Goal: Find specific page/section

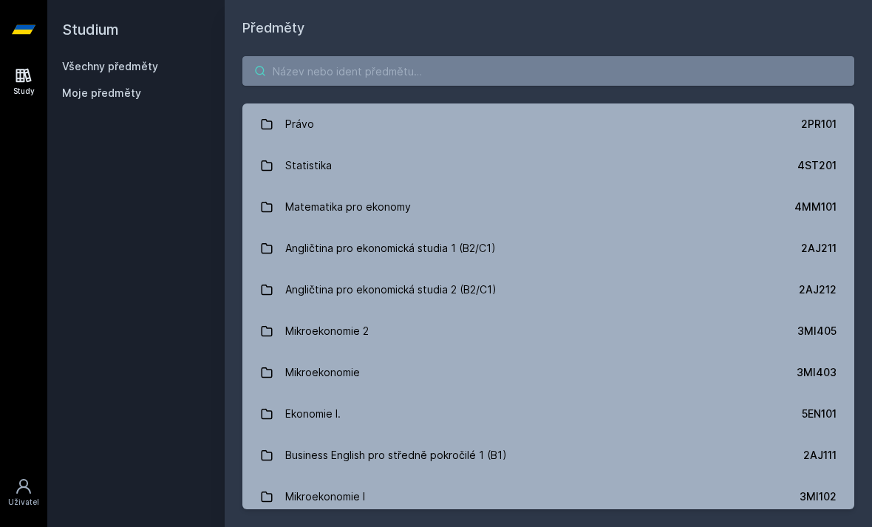
click at [783, 67] on input "search" at bounding box center [548, 71] width 612 height 30
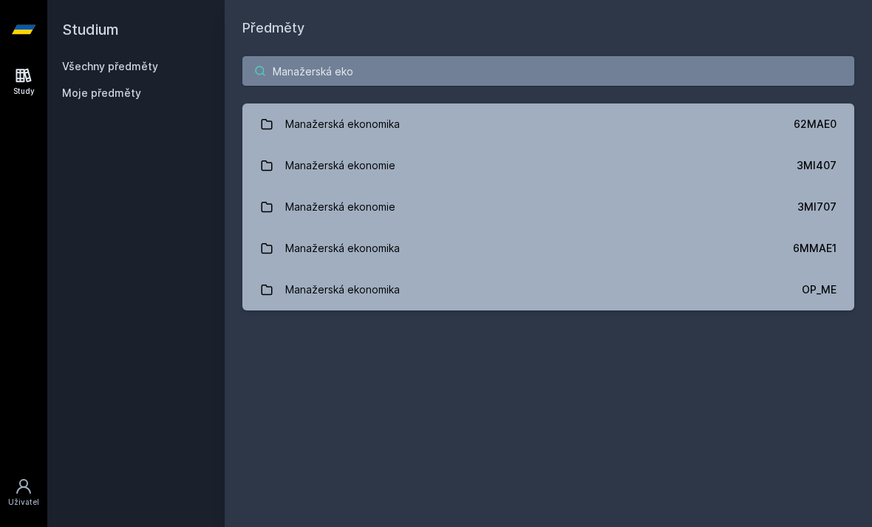
type input "Manažerská eko"
click at [656, 155] on link "Manažerská ekonomie 3MI407" at bounding box center [548, 165] width 612 height 41
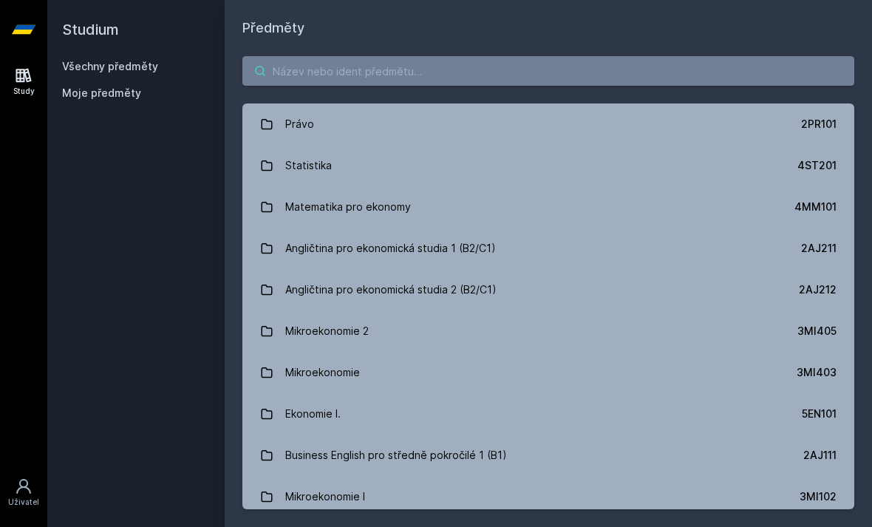
click at [603, 73] on input "search" at bounding box center [548, 71] width 612 height 30
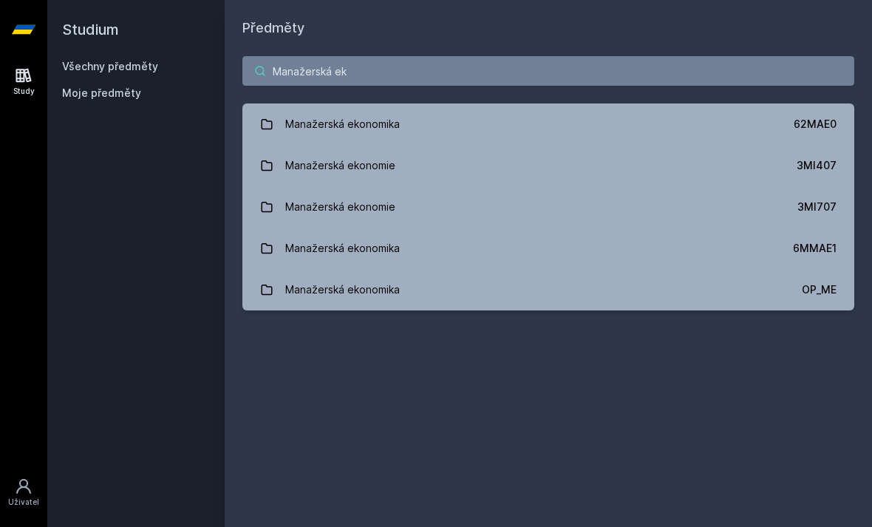
type input "Manažerská eko"
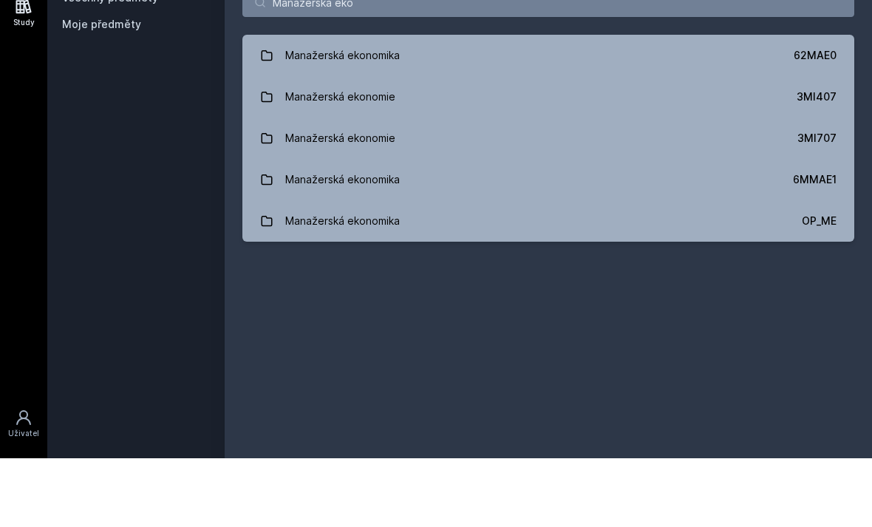
click at [758, 186] on link "Manažerská ekonomie 3MI707" at bounding box center [548, 206] width 612 height 41
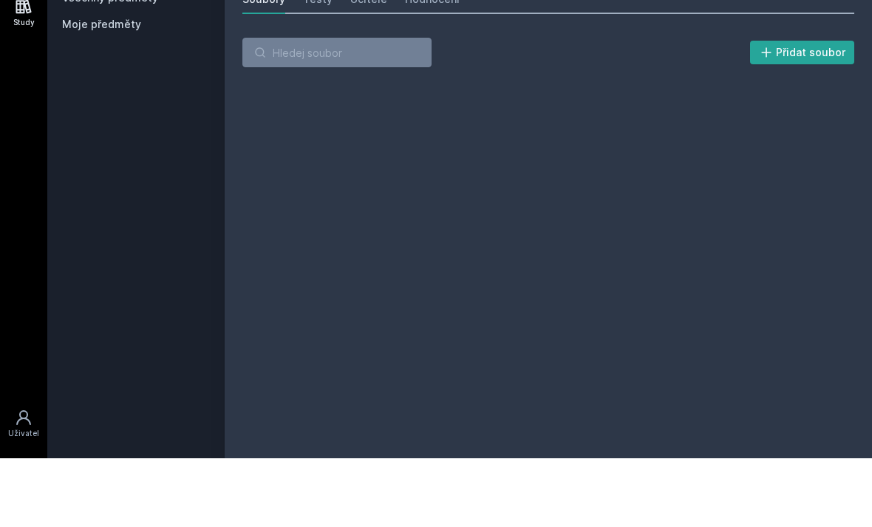
scroll to position [47, 0]
